Goal: Transaction & Acquisition: Obtain resource

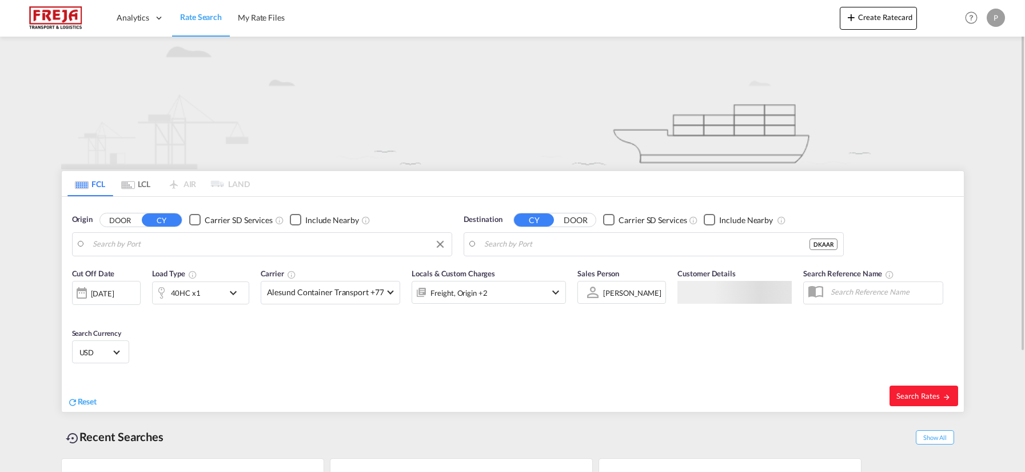
type input "Colombo, LKCMB"
type input "[GEOGRAPHIC_DATA], [GEOGRAPHIC_DATA]"
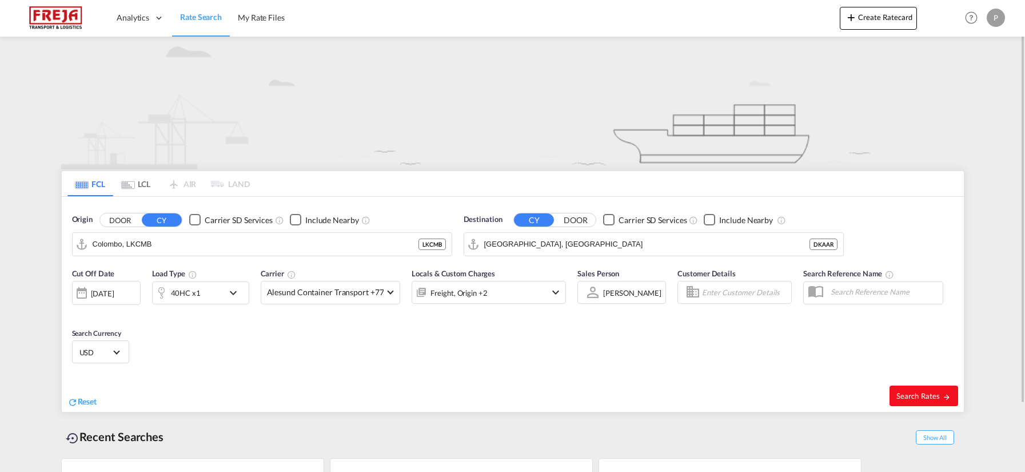
click at [932, 388] on button "Search Rates" at bounding box center [923, 395] width 69 height 21
type input "LKCMB to DKAAR / [DATE]"
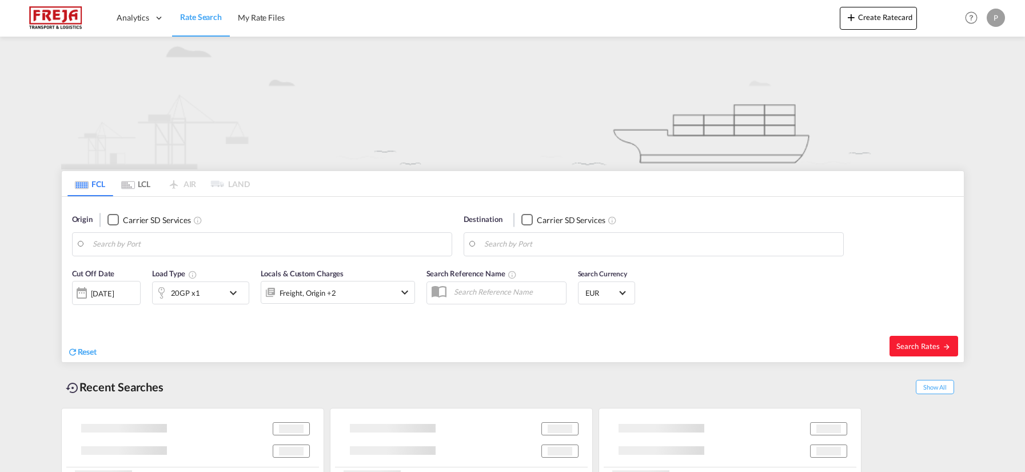
type input "Colombo, LKCMB"
type input "[GEOGRAPHIC_DATA], [GEOGRAPHIC_DATA]"
